Goal: Ask a question

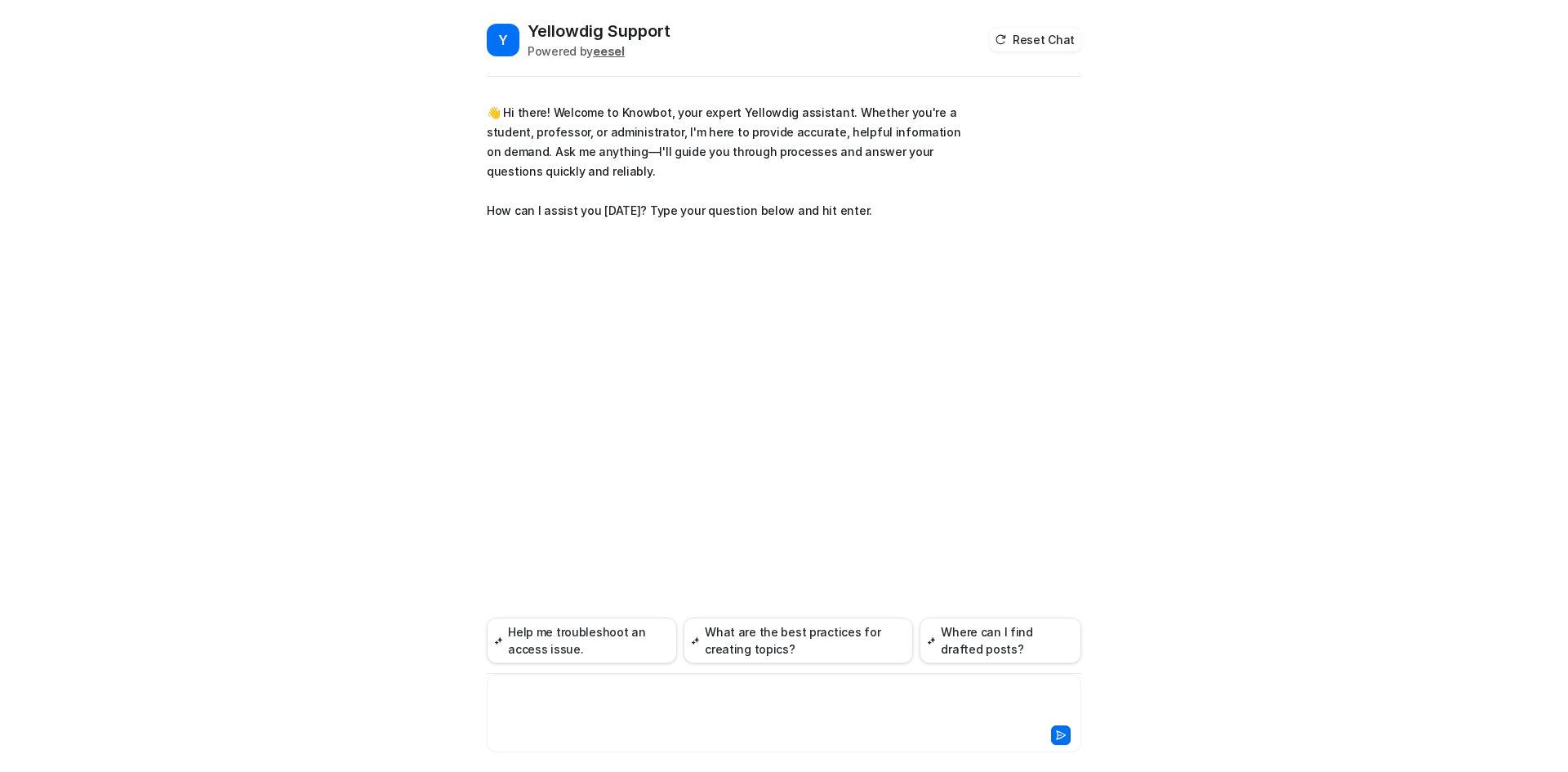
click at [550, 704] on div at bounding box center [784, 703] width 586 height 37
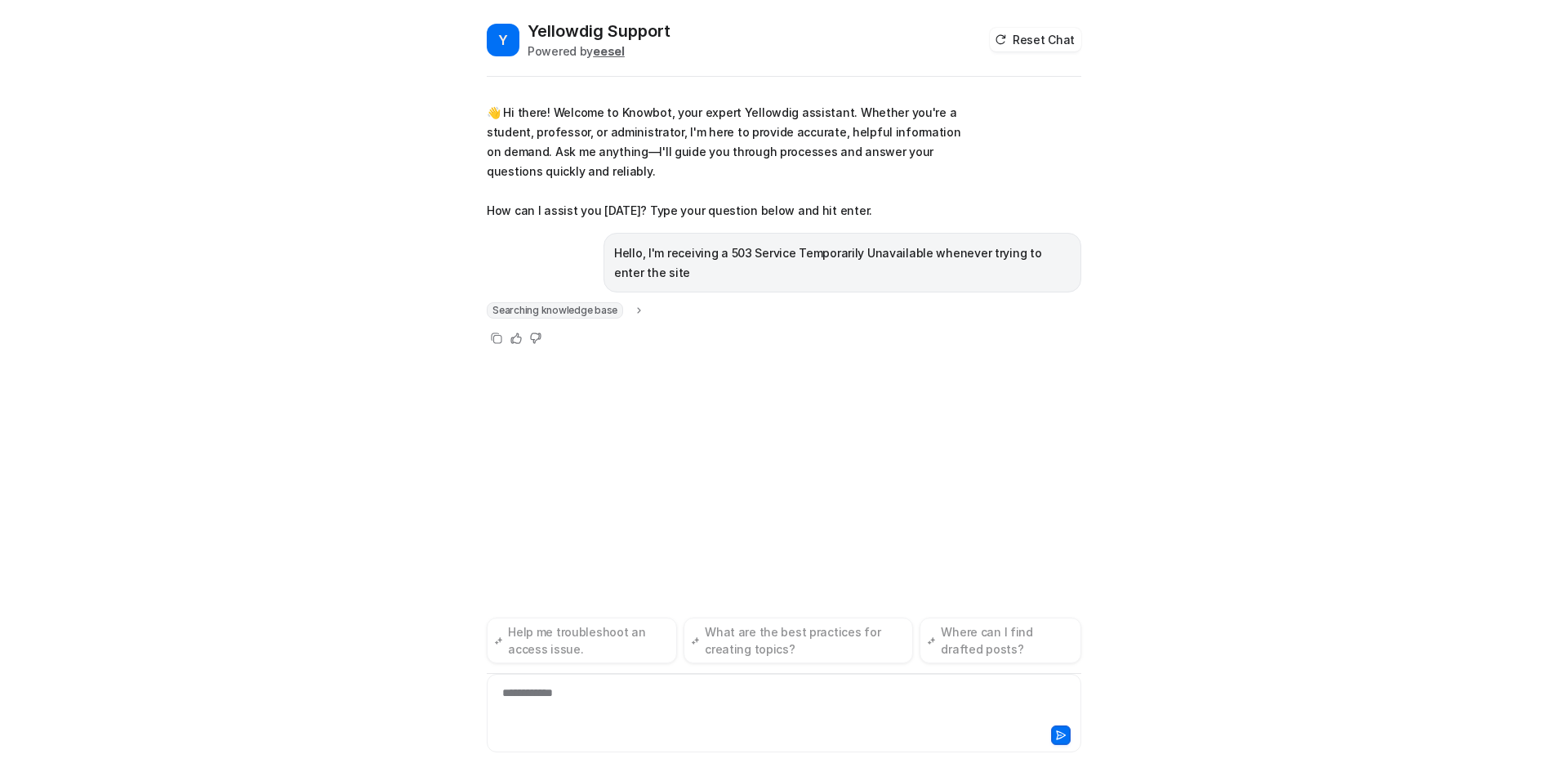
click at [637, 307] on icon at bounding box center [640, 311] width 12 height 12
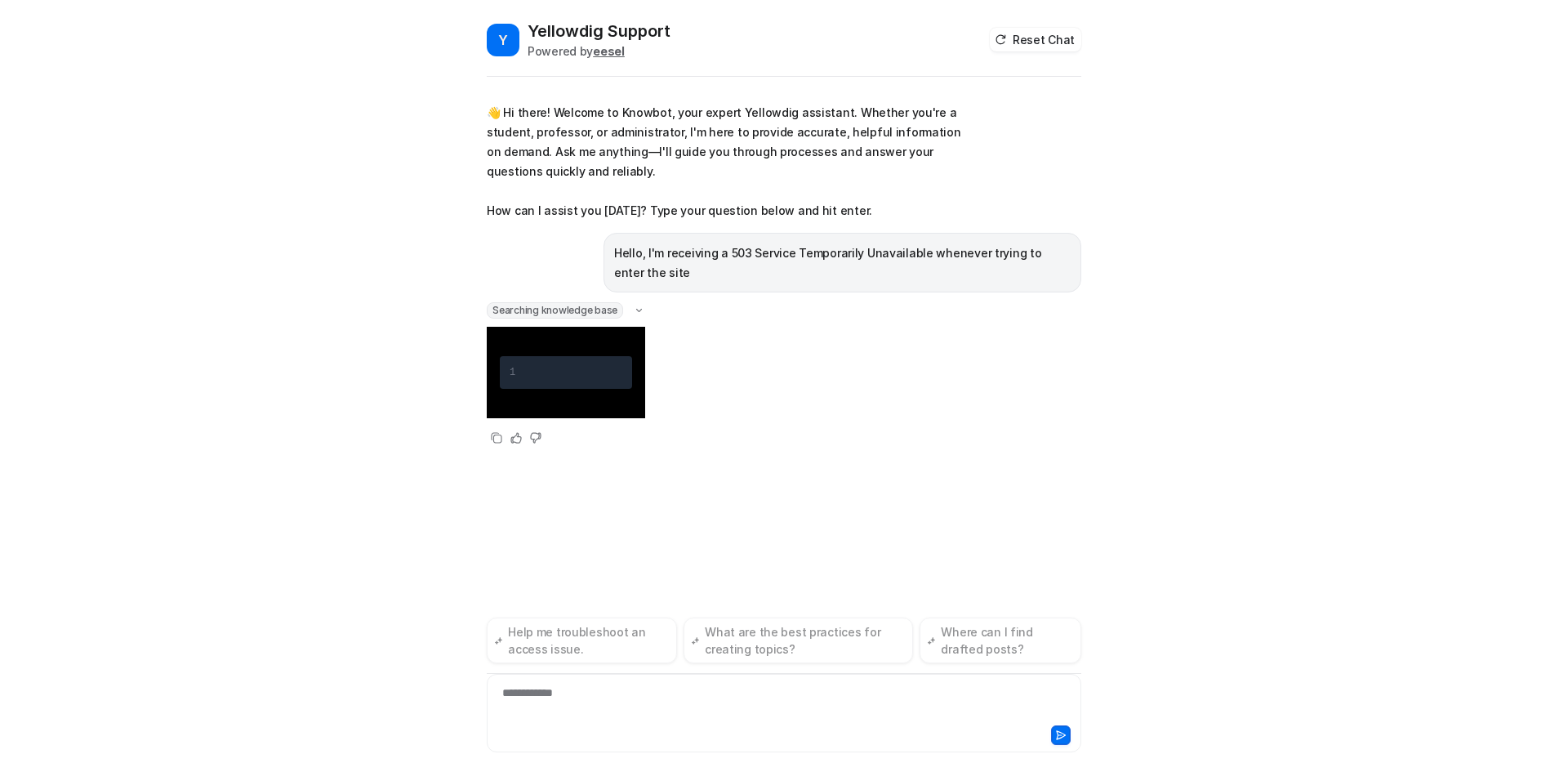
click at [633, 312] on icon at bounding box center [639, 311] width 12 height 12
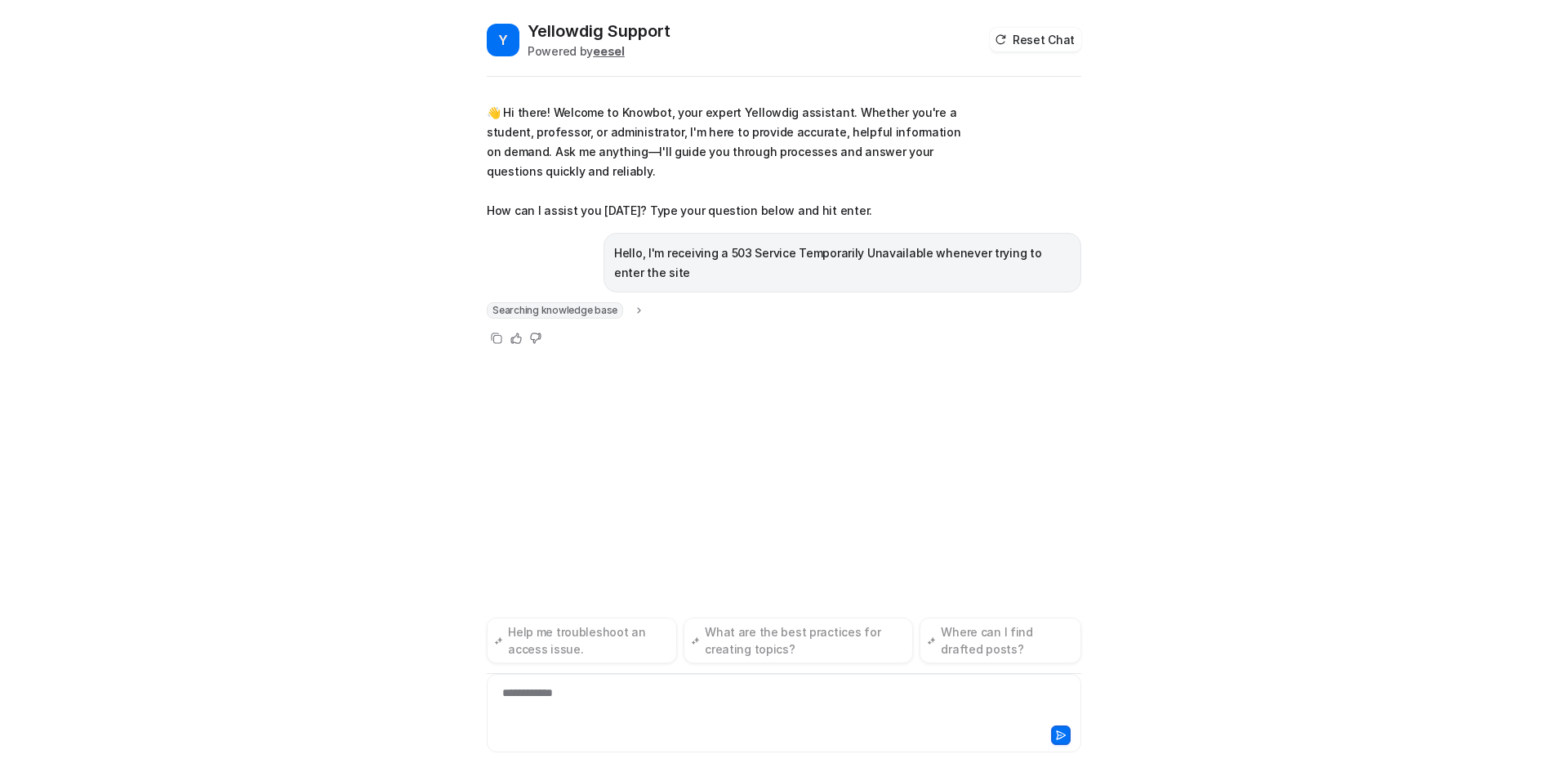
click at [540, 323] on div "Searching knowledge base 1 Copy Helpful Not helpful" at bounding box center [566, 325] width 159 height 45
click at [557, 310] on span "Searching knowledge base" at bounding box center [555, 311] width 136 height 17
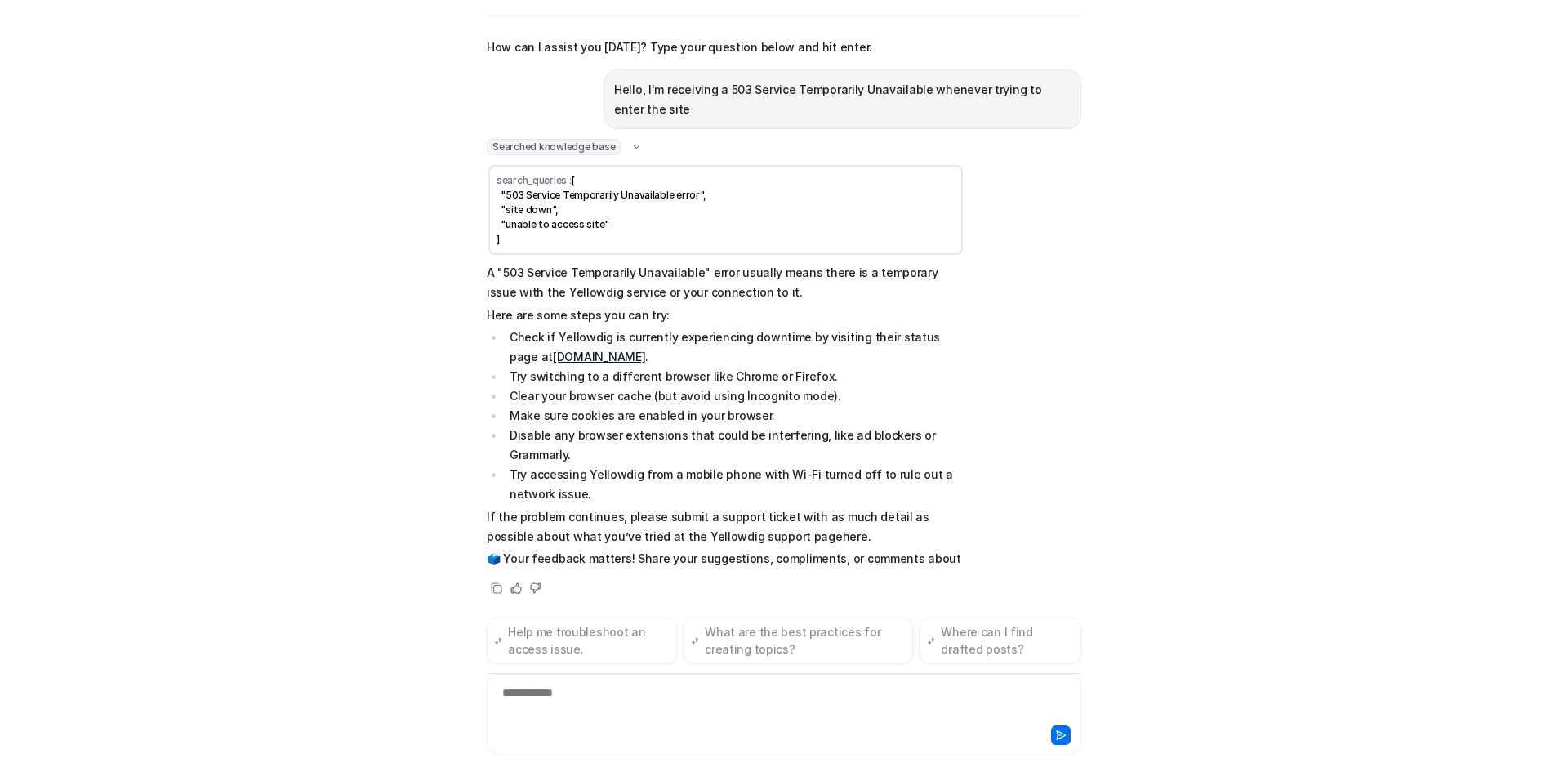
scroll to position [122, 0]
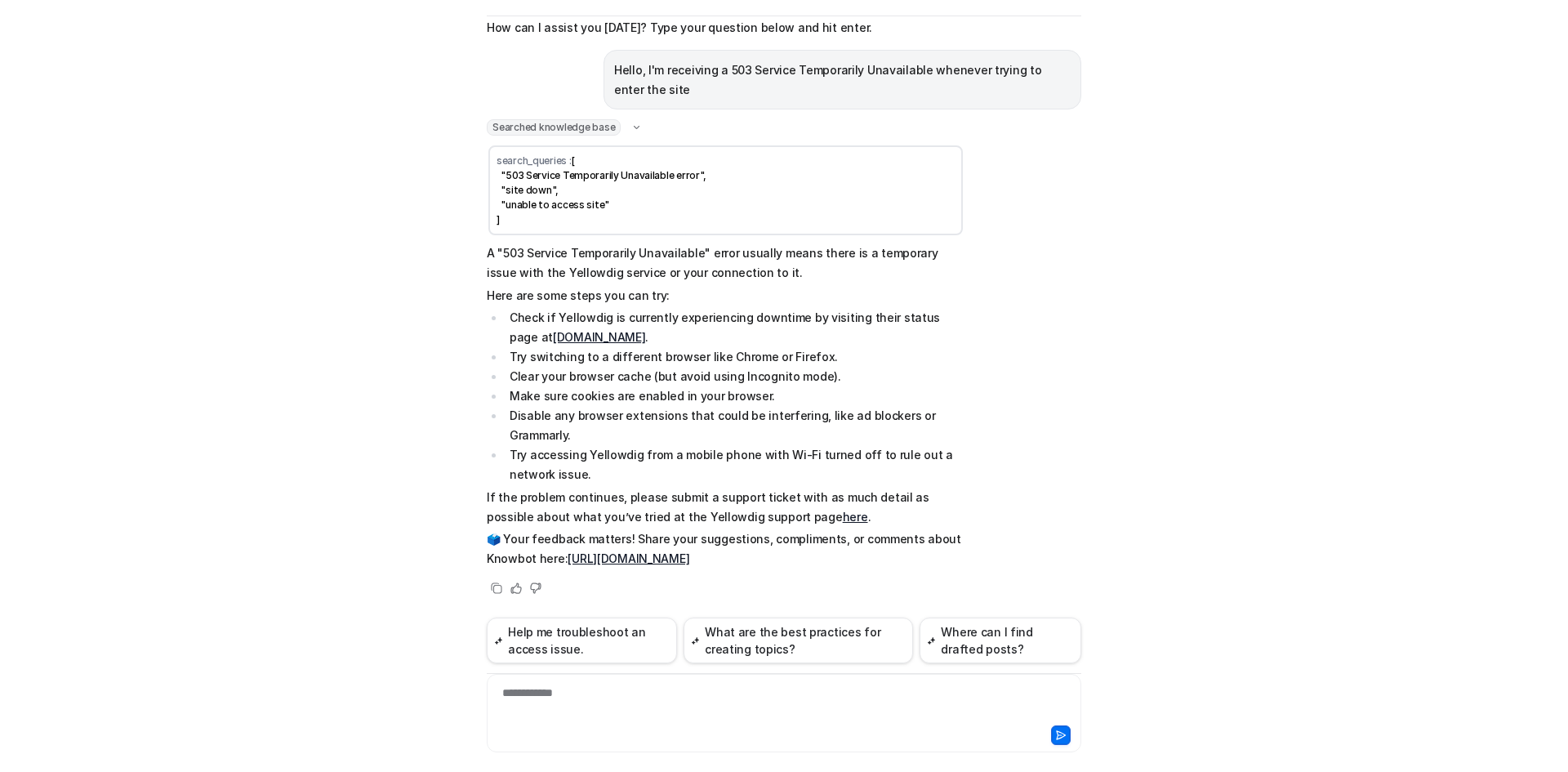
click at [1108, 311] on div "Y Yellowdig Support Powered by eesel Reset Chat 👋 Hi there! Welcome to Knowbot,…" at bounding box center [784, 386] width 1568 height 772
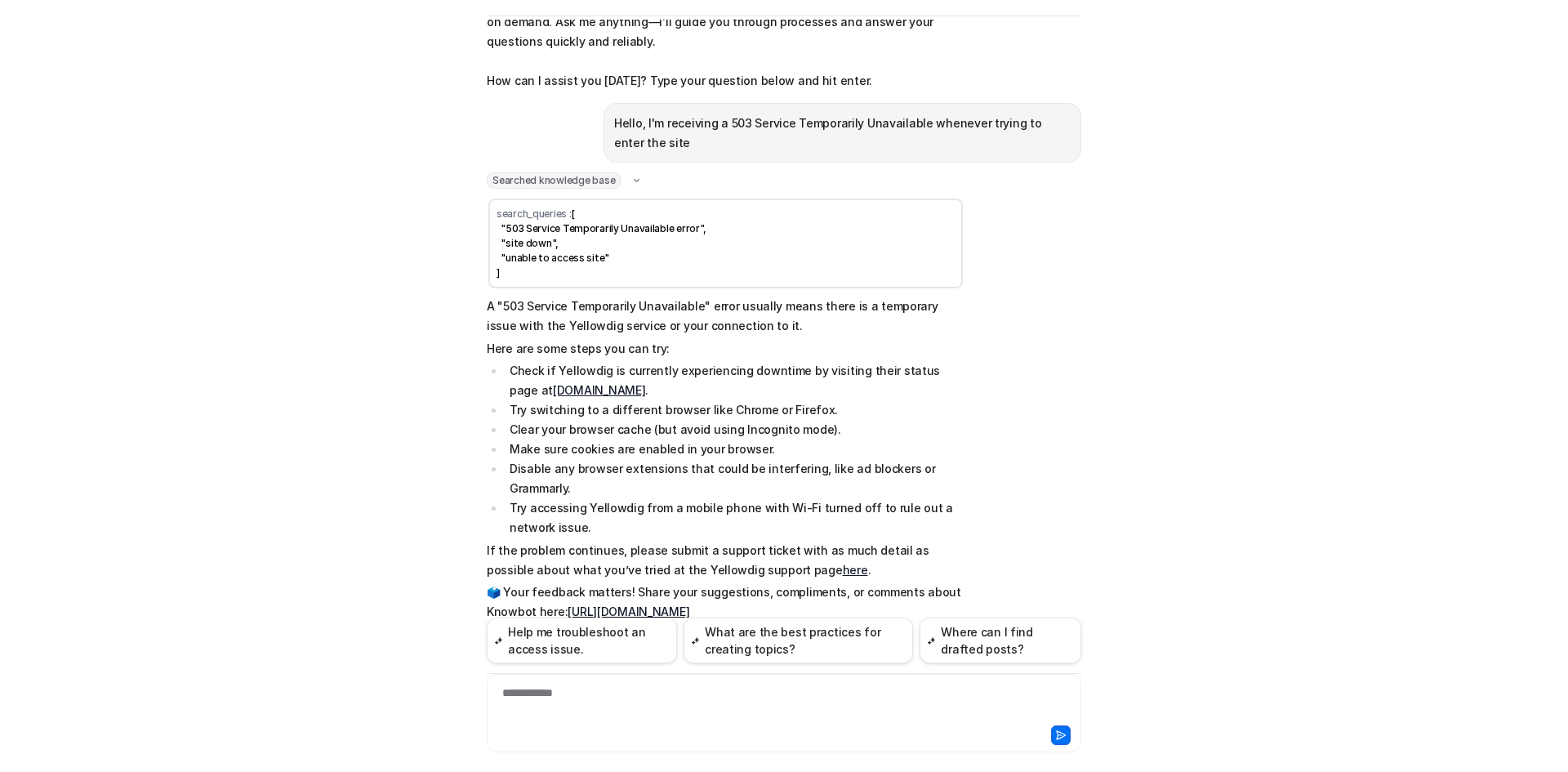
scroll to position [0, 0]
